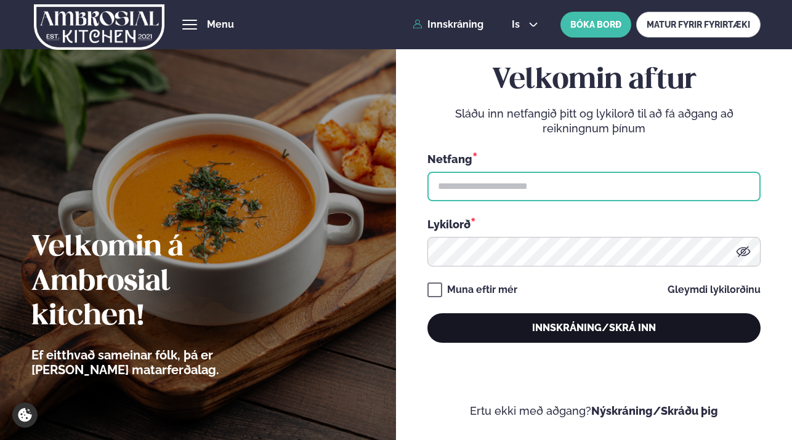
type input "**********"
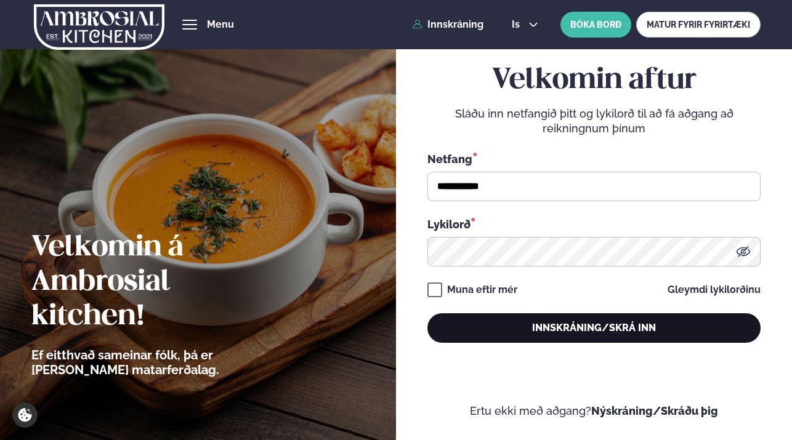
click at [618, 326] on button "Innskráning/Skrá inn" at bounding box center [593, 329] width 333 height 30
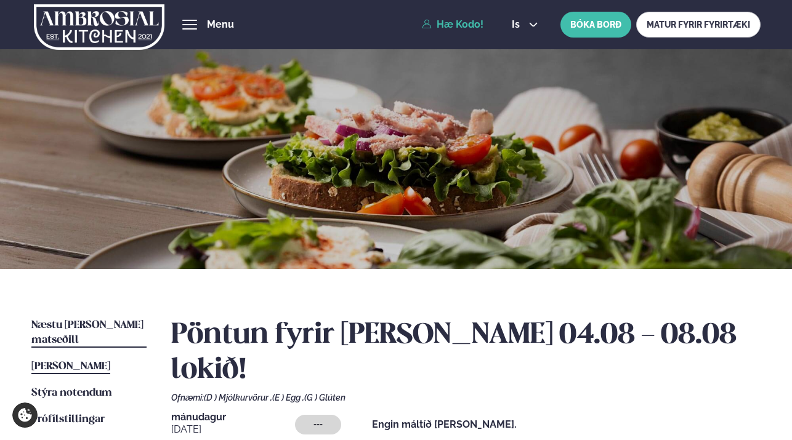
click at [81, 323] on span "Næstu [PERSON_NAME] matseðill" at bounding box center [87, 332] width 112 height 25
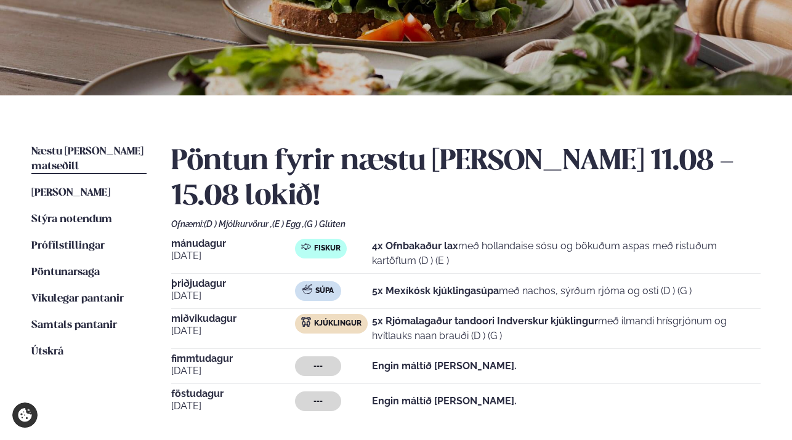
scroll to position [178, 0]
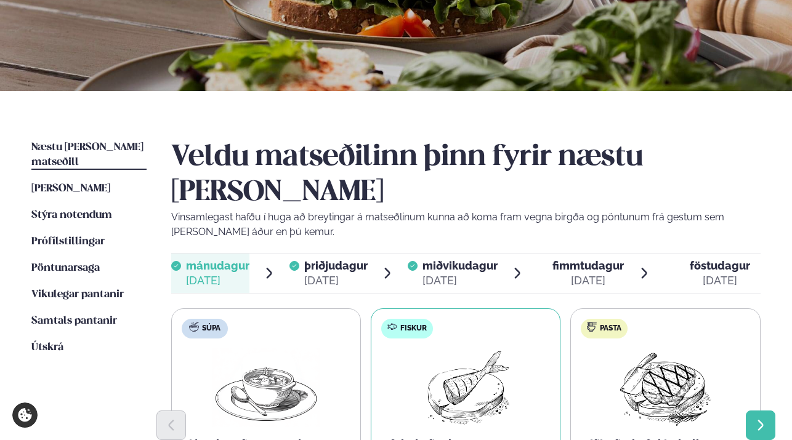
click at [755, 419] on icon "Next slide" at bounding box center [761, 426] width 14 height 14
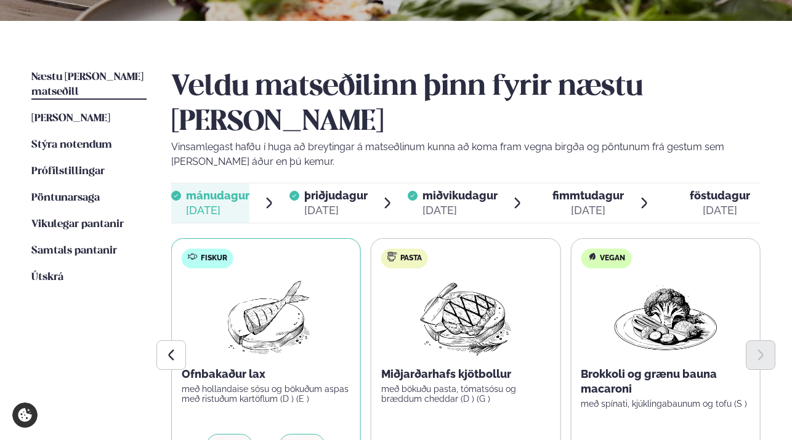
scroll to position [249, 0]
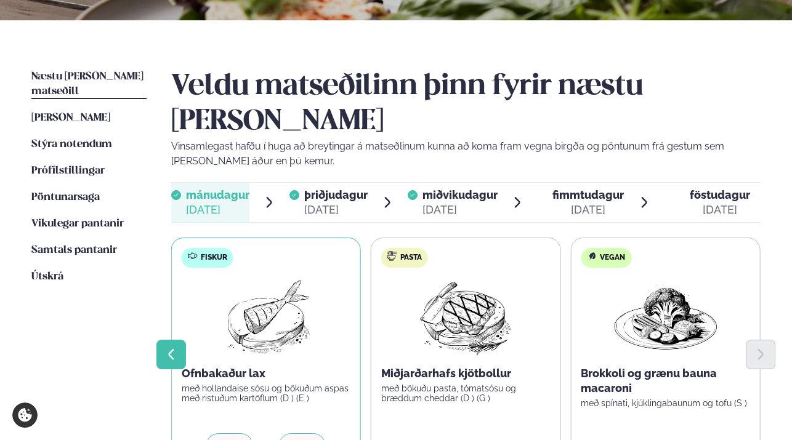
click at [171, 349] on icon "Previous slide" at bounding box center [171, 354] width 6 height 11
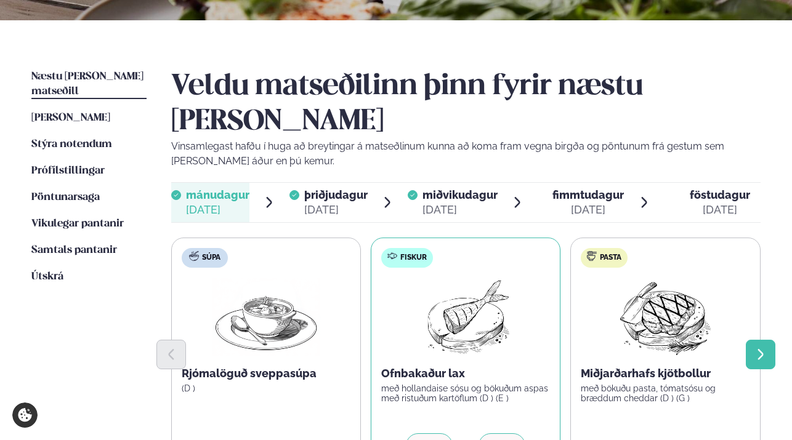
click at [761, 348] on icon "Next slide" at bounding box center [761, 355] width 14 height 14
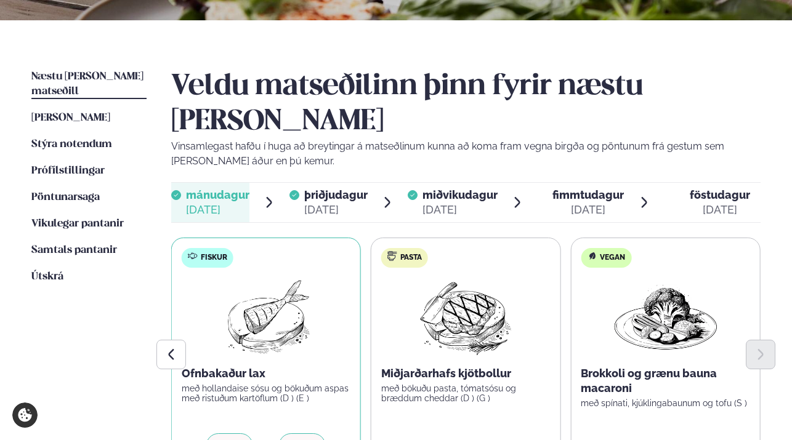
click at [571, 188] on div "fimmtudagur fim." at bounding box center [588, 195] width 71 height 15
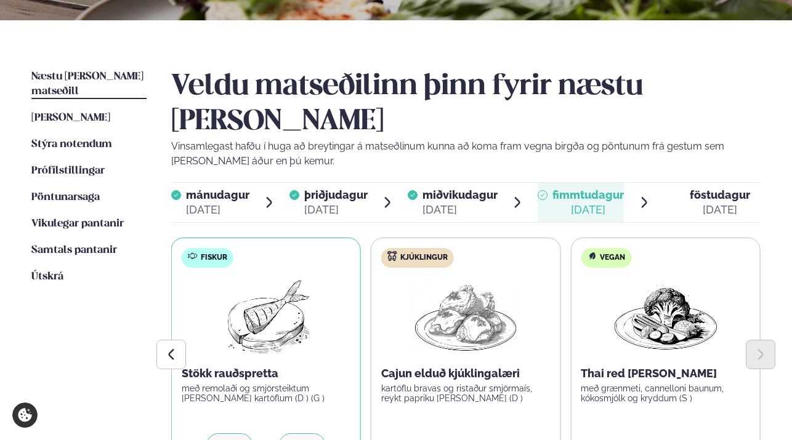
click at [301, 440] on icon at bounding box center [302, 446] width 12 height 12
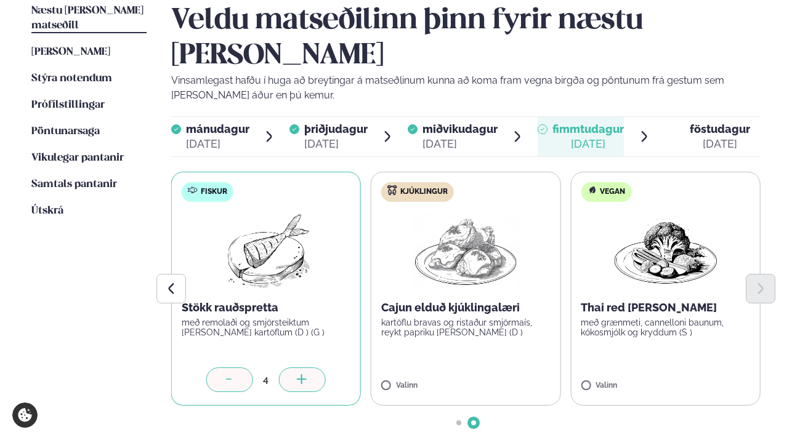
scroll to position [319, 0]
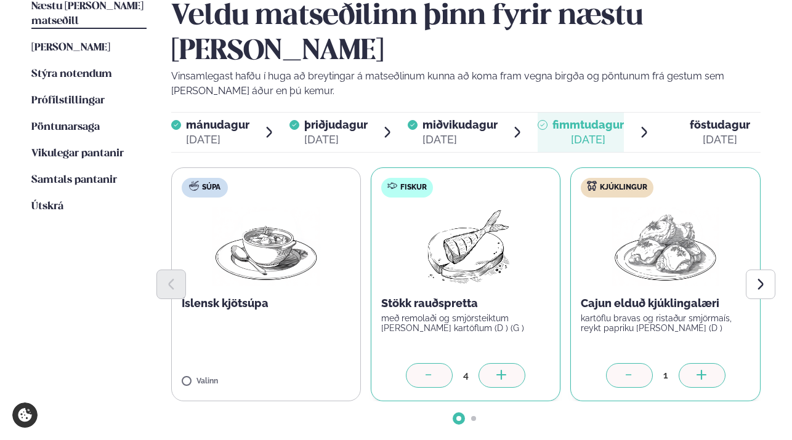
click at [707, 370] on icon at bounding box center [702, 376] width 12 height 12
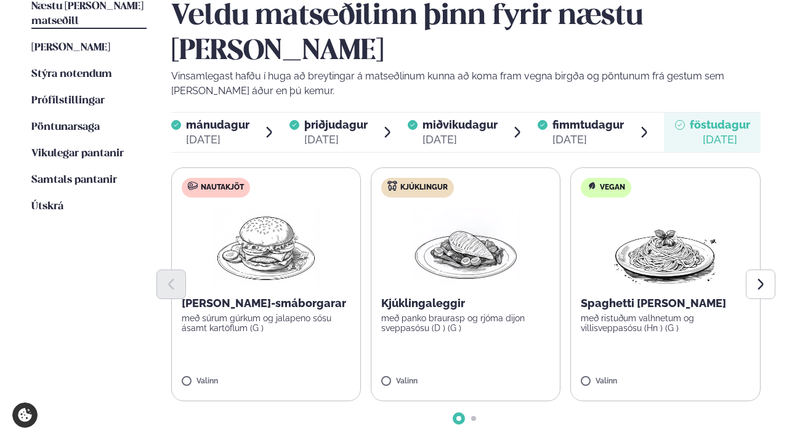
click at [206, 118] on span "mánudagur" at bounding box center [217, 124] width 63 height 13
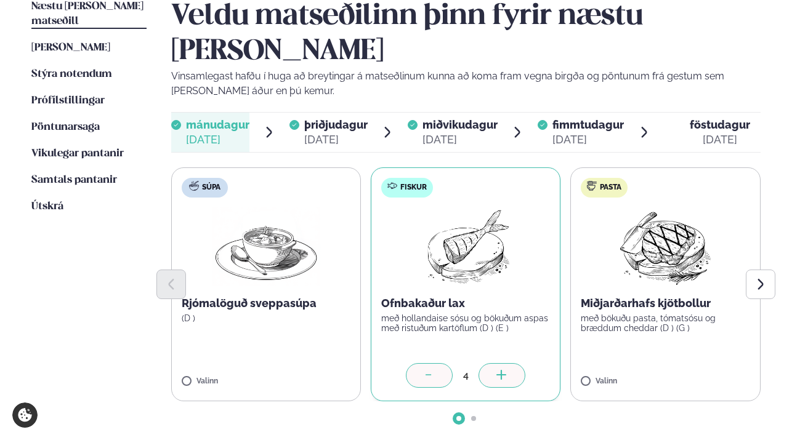
click at [311, 132] on div "[DATE]" at bounding box center [335, 139] width 63 height 15
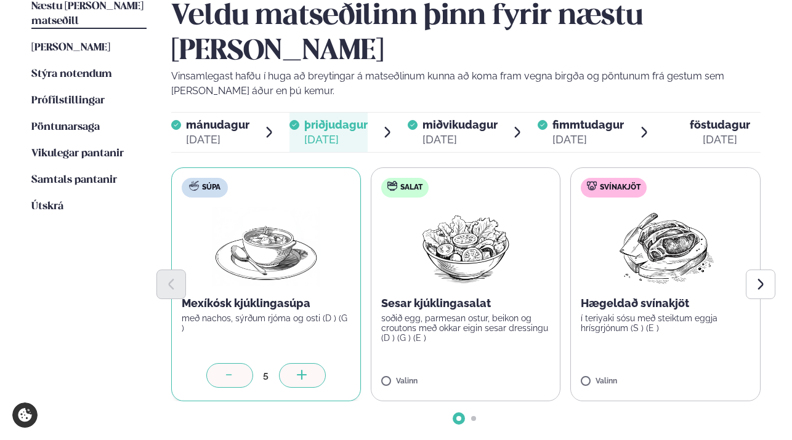
click at [458, 132] on div "[DATE]" at bounding box center [460, 139] width 75 height 15
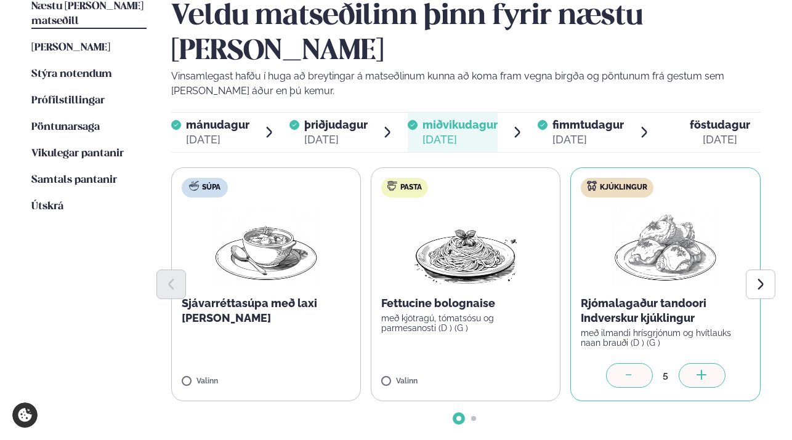
click at [569, 132] on div "[DATE]" at bounding box center [588, 139] width 71 height 15
